Goal: Check status: Check status

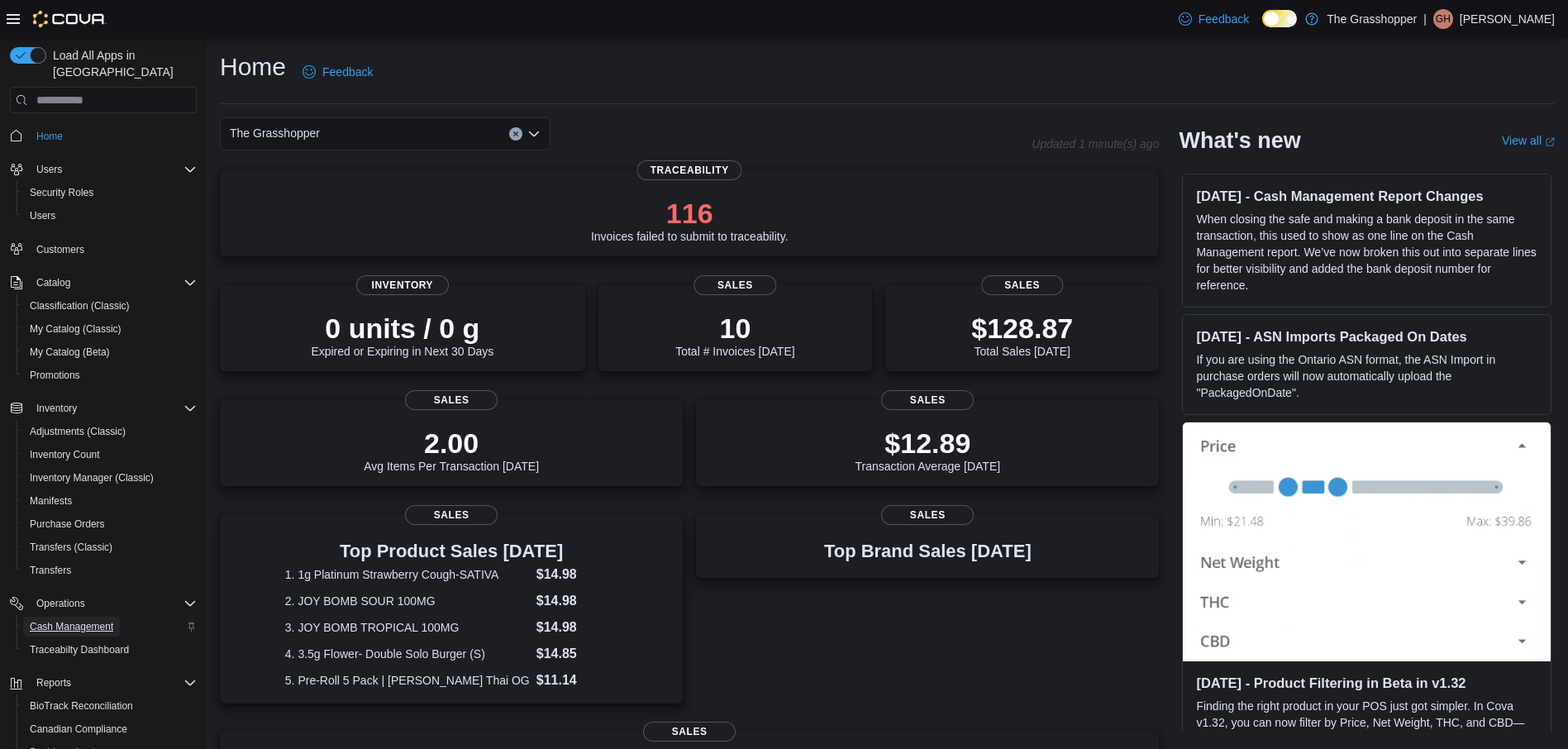
click at [62, 620] on span "Cash Management" at bounding box center [72, 626] width 84 height 13
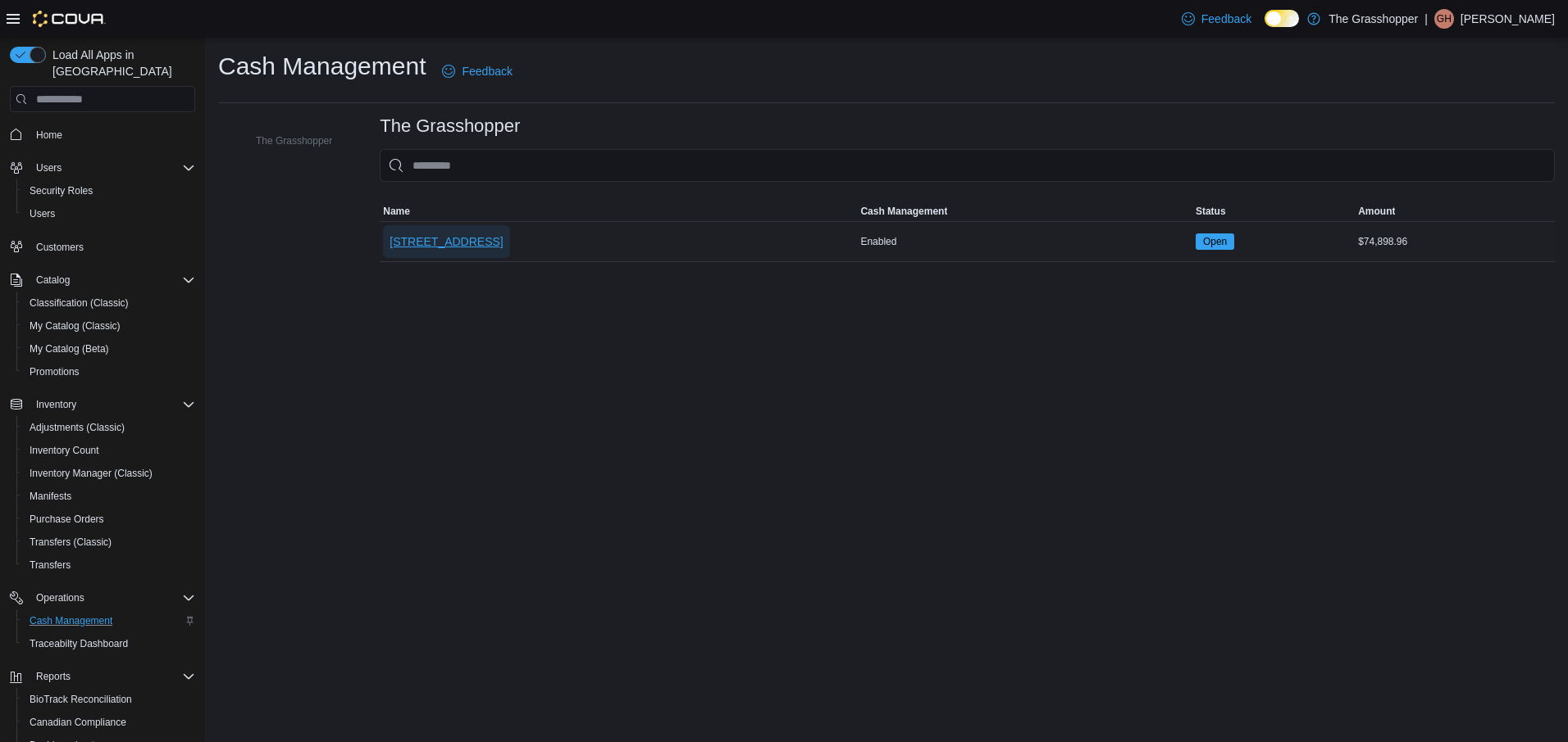
click at [460, 239] on span "663 West Main Street" at bounding box center [446, 241] width 113 height 17
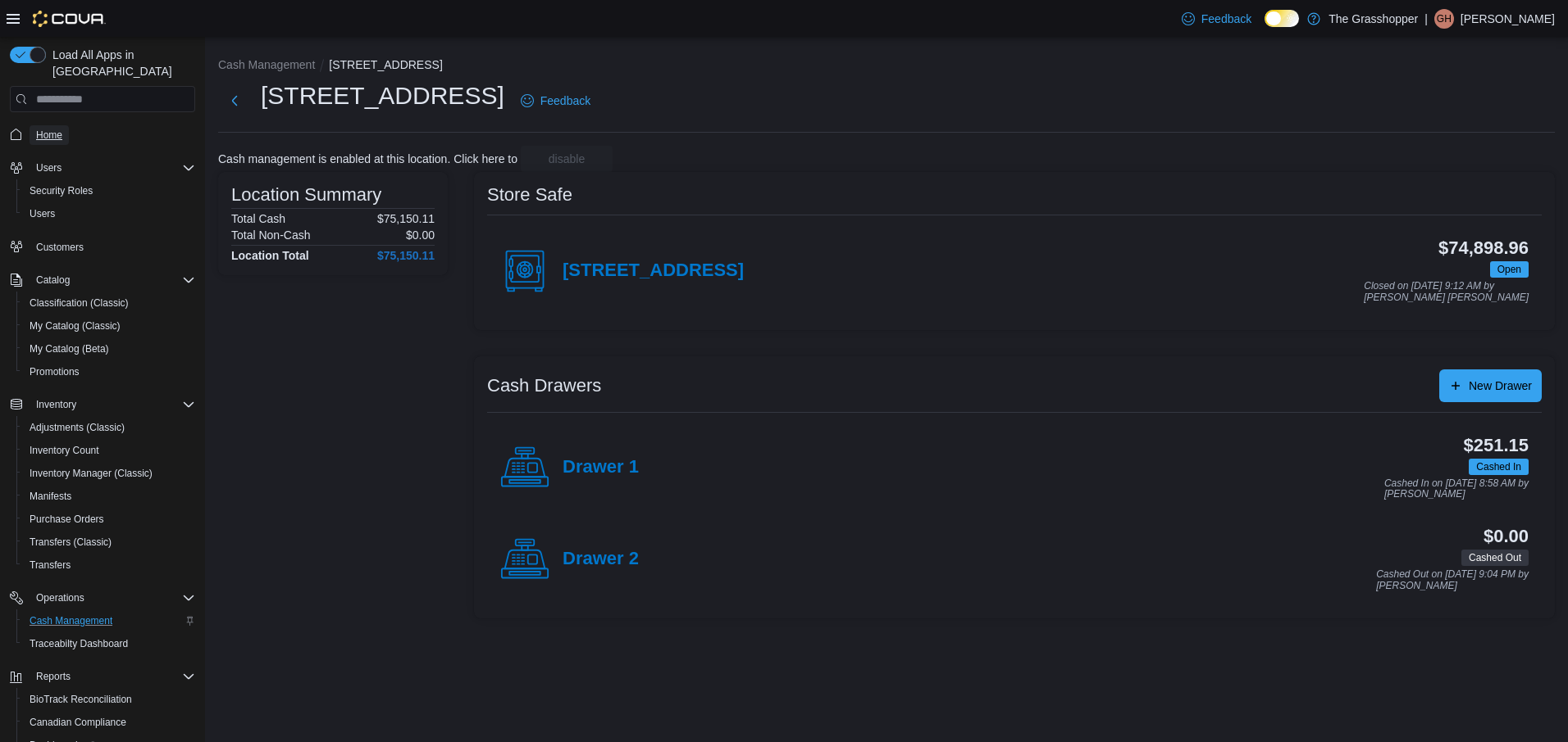
click at [42, 128] on span "Home" at bounding box center [48, 134] width 27 height 13
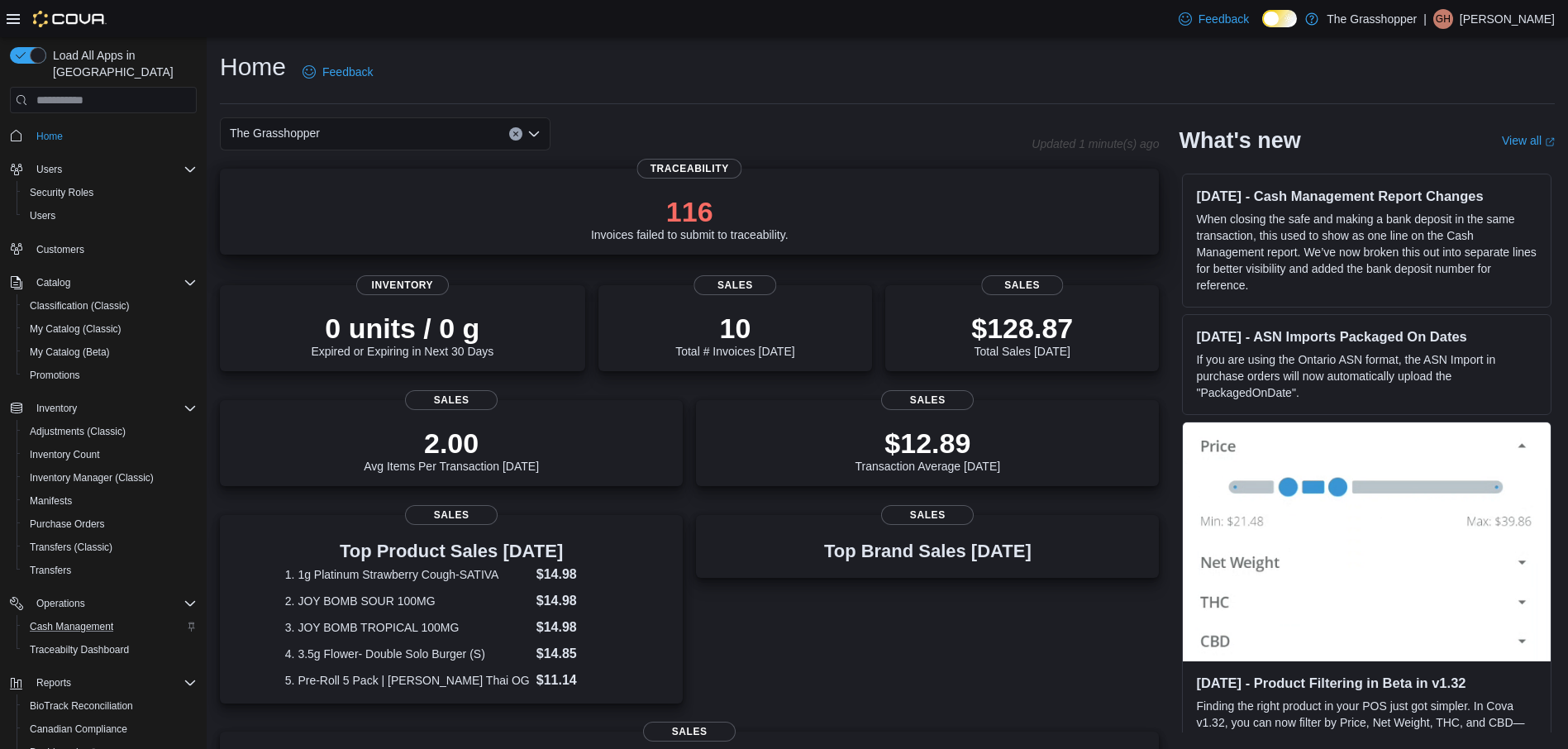
click at [693, 203] on p "116" at bounding box center [690, 211] width 197 height 33
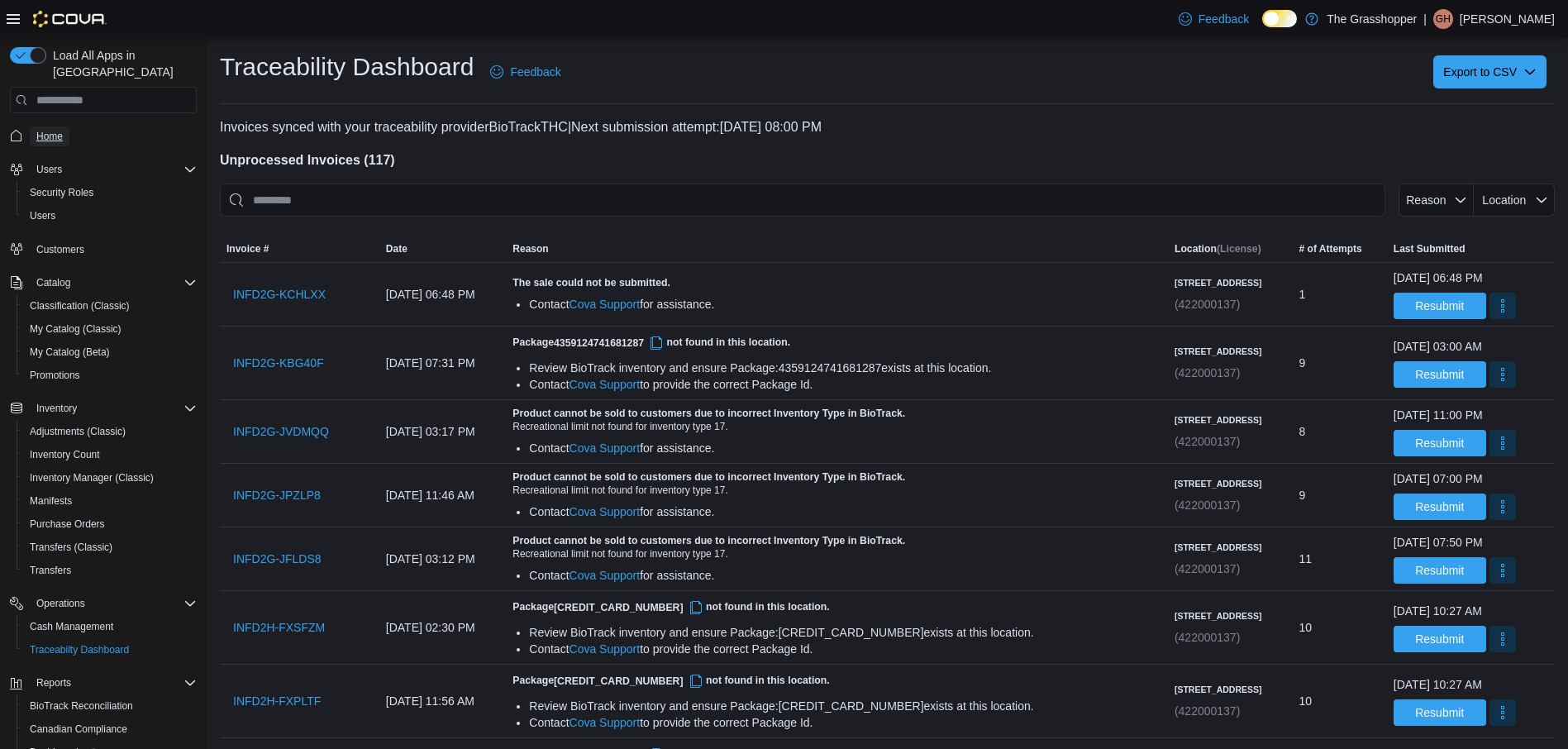
click at [53, 130] on span "Home" at bounding box center [49, 136] width 27 height 13
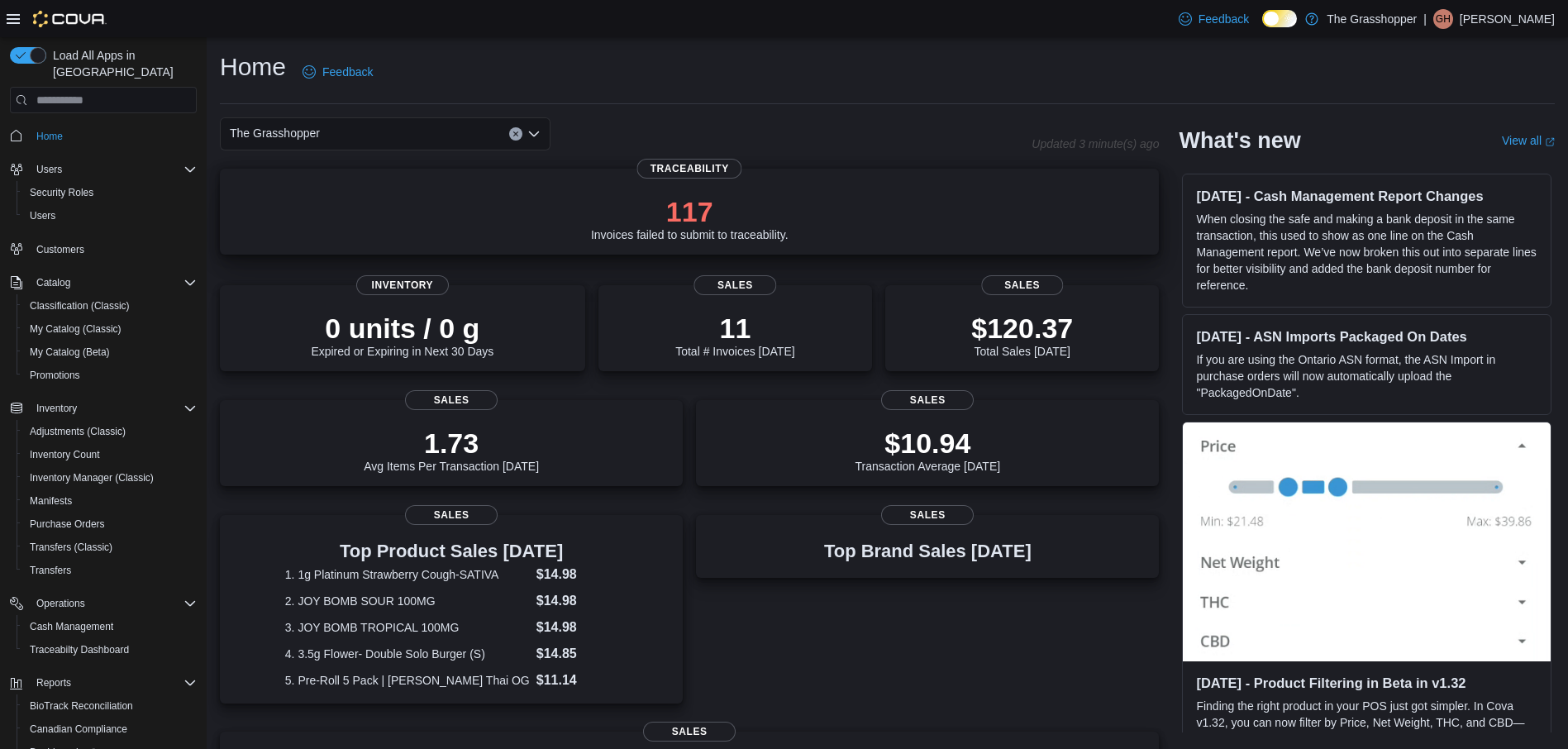
click at [698, 216] on p "117" at bounding box center [690, 211] width 197 height 33
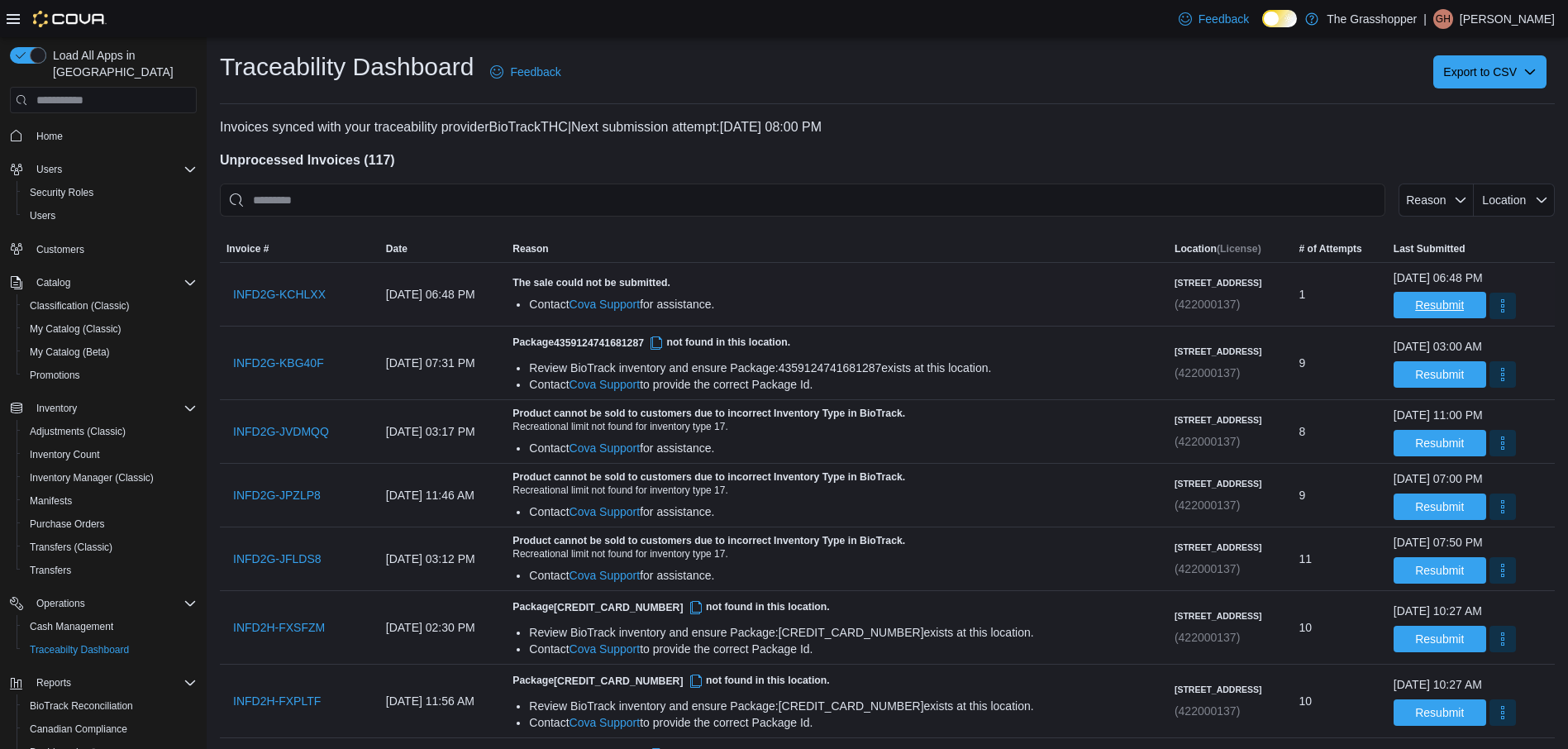
click at [1436, 301] on span "Resubmit" at bounding box center [1439, 305] width 73 height 27
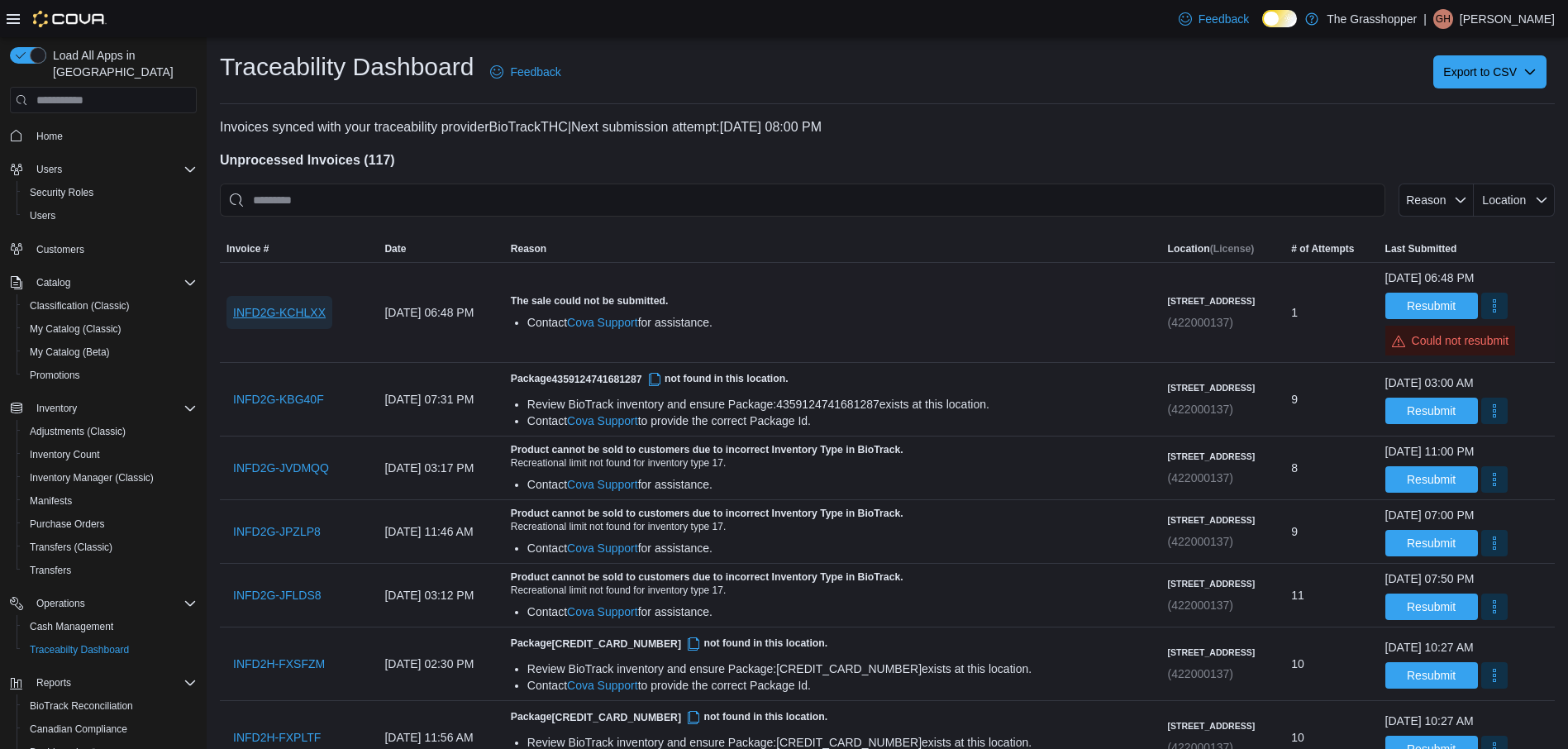
click at [310, 316] on span "INFD2G-KCHLXX" at bounding box center [279, 312] width 93 height 17
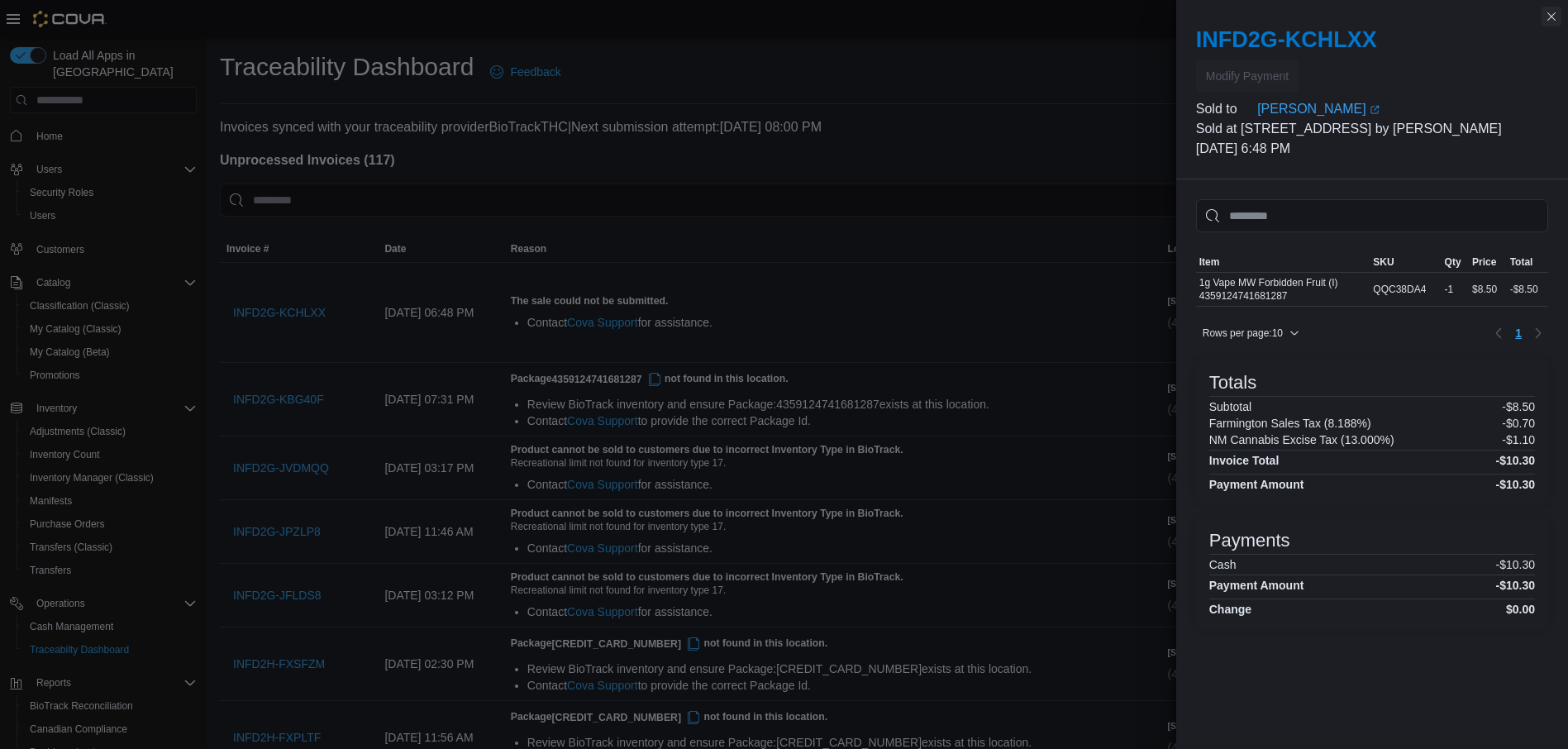
click at [1553, 9] on button "Close this dialog" at bounding box center [1552, 17] width 20 height 20
